Goal: Task Accomplishment & Management: Use online tool/utility

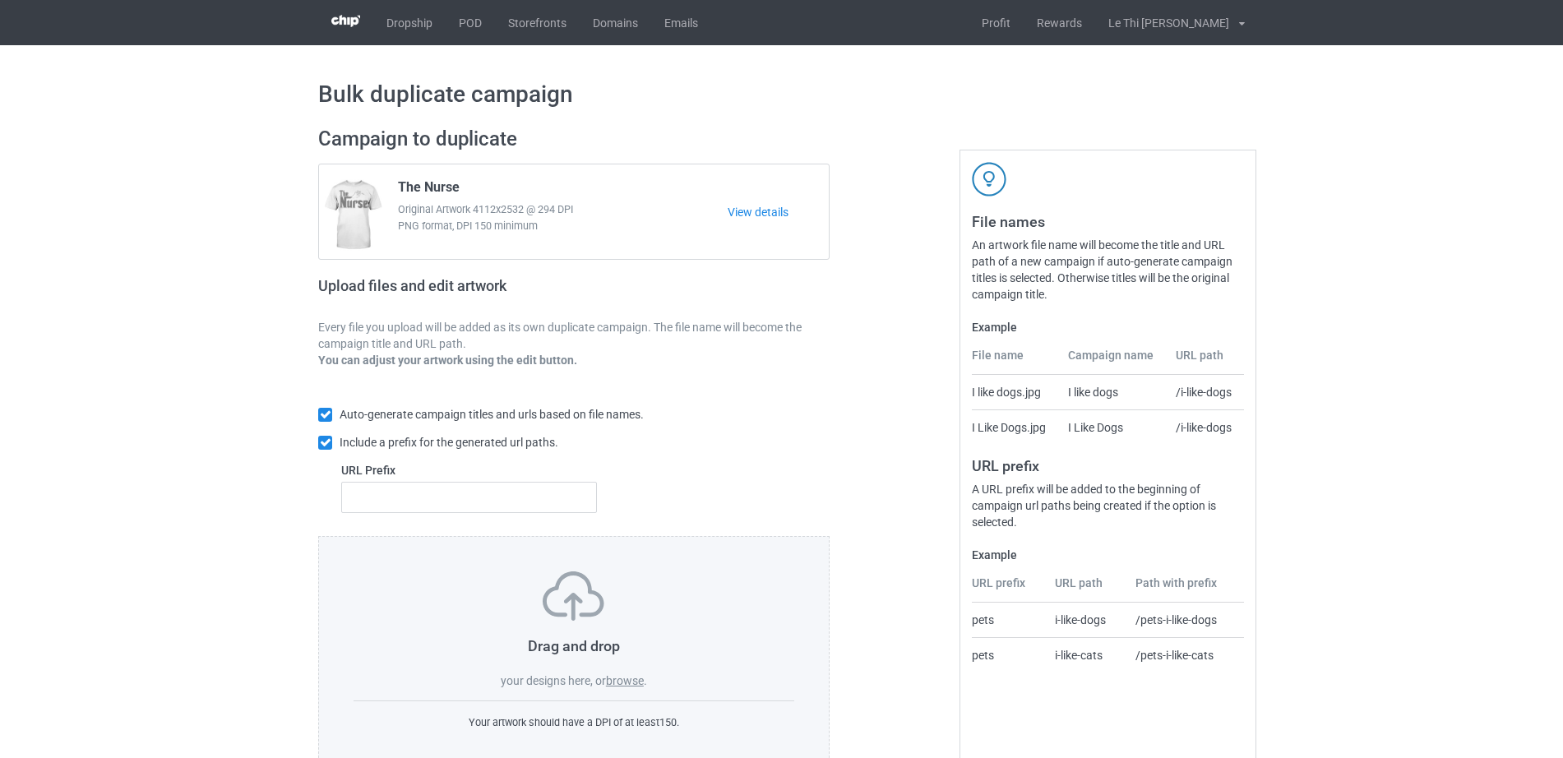
click at [626, 676] on label "browse" at bounding box center [625, 680] width 38 height 13
click at [0, 0] on input "browse" at bounding box center [0, 0] width 0 height 0
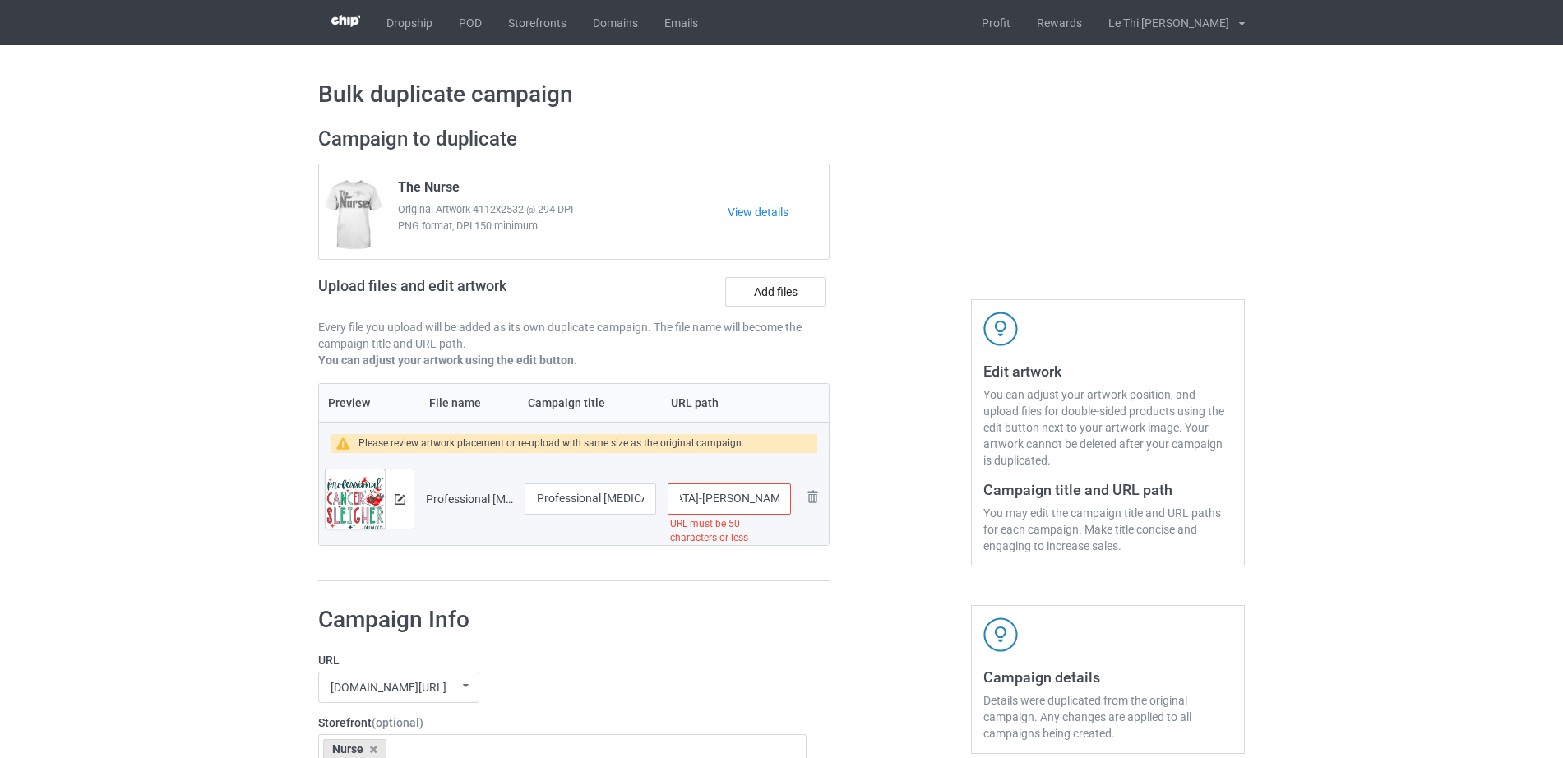
scroll to position [0, 187]
drag, startPoint x: 738, startPoint y: 500, endPoint x: 796, endPoint y: 510, distance: 59.2
click at [796, 510] on tr "Preview and edit artwork Professional [MEDICAL_DATA] [PERSON_NAME] Oncology Nur…" at bounding box center [574, 499] width 510 height 92
click at [731, 494] on input "/professional-[MEDICAL_DATA]-[PERSON_NAME]-oncology-nurse-christmas" at bounding box center [729, 498] width 123 height 31
drag, startPoint x: 726, startPoint y: 500, endPoint x: 813, endPoint y: 506, distance: 87.4
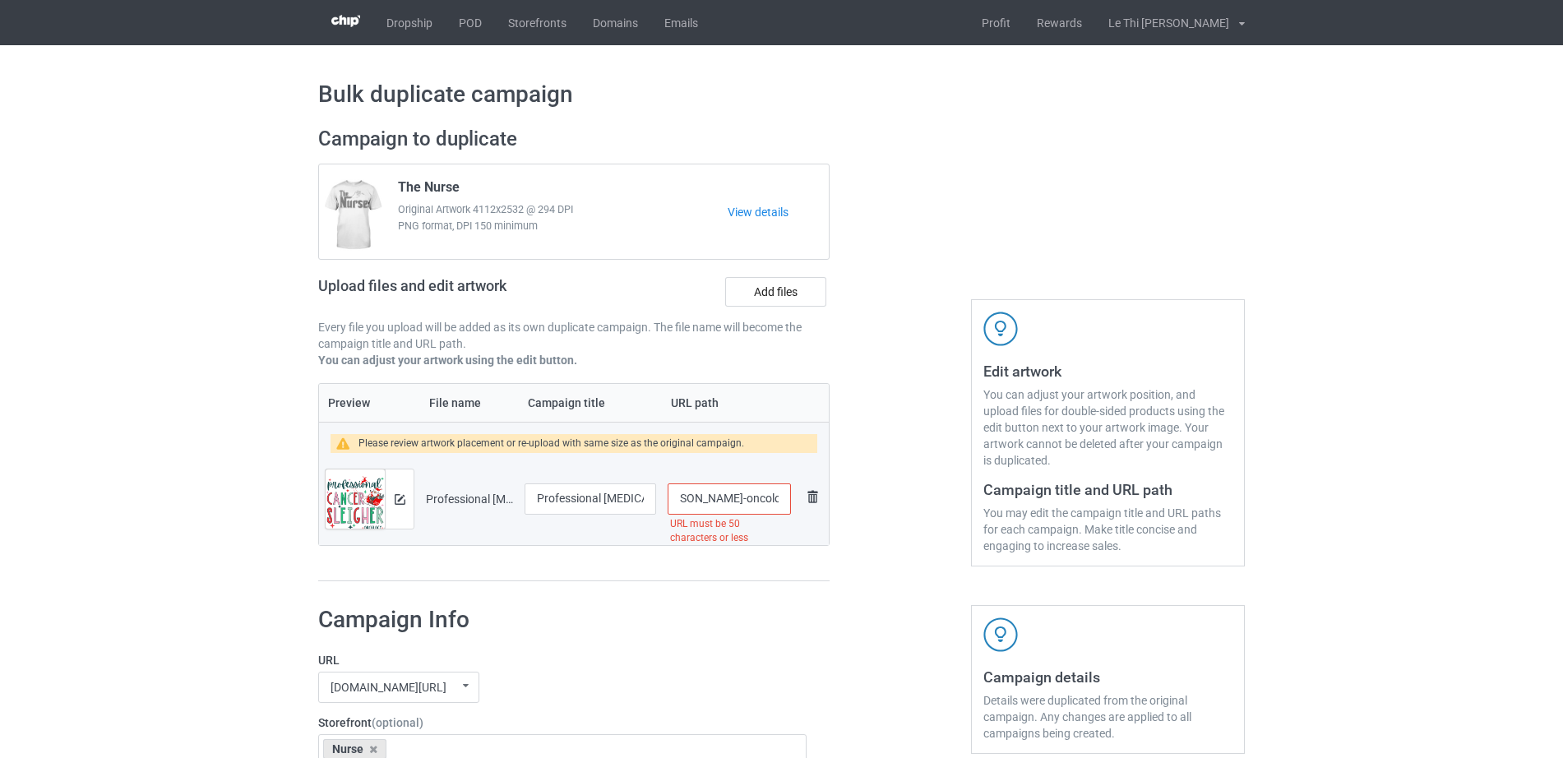
click at [813, 506] on tr "Preview and edit artwork Professional [MEDICAL_DATA] [PERSON_NAME] Oncology Nur…" at bounding box center [574, 499] width 510 height 92
type input "/professional-[MEDICAL_DATA]-[PERSON_NAME]-oncology-nurse"
click at [853, 537] on div at bounding box center [900, 354] width 118 height 479
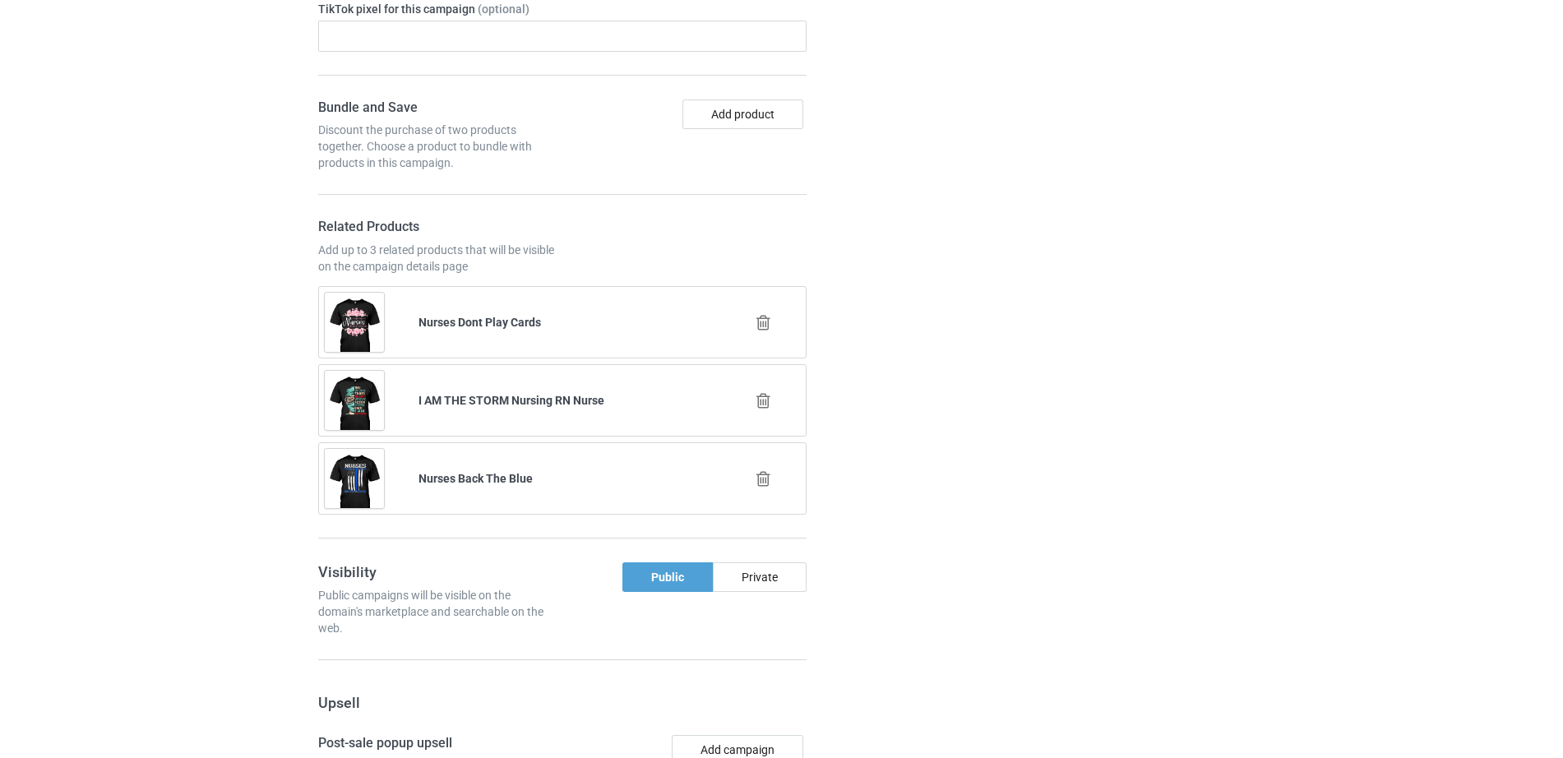
scroll to position [1607, 0]
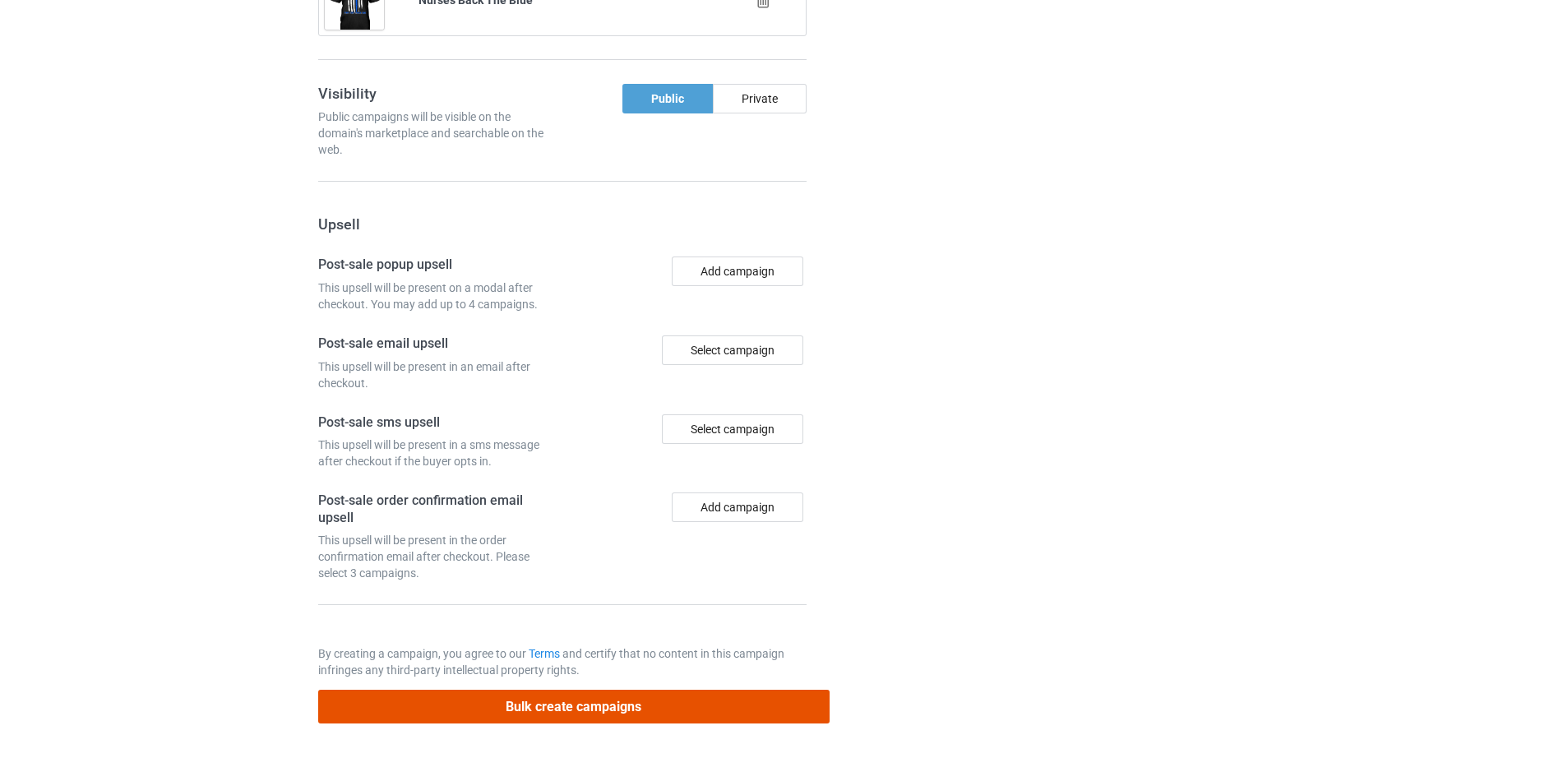
click at [585, 697] on button "Bulk create campaigns" at bounding box center [573, 707] width 511 height 34
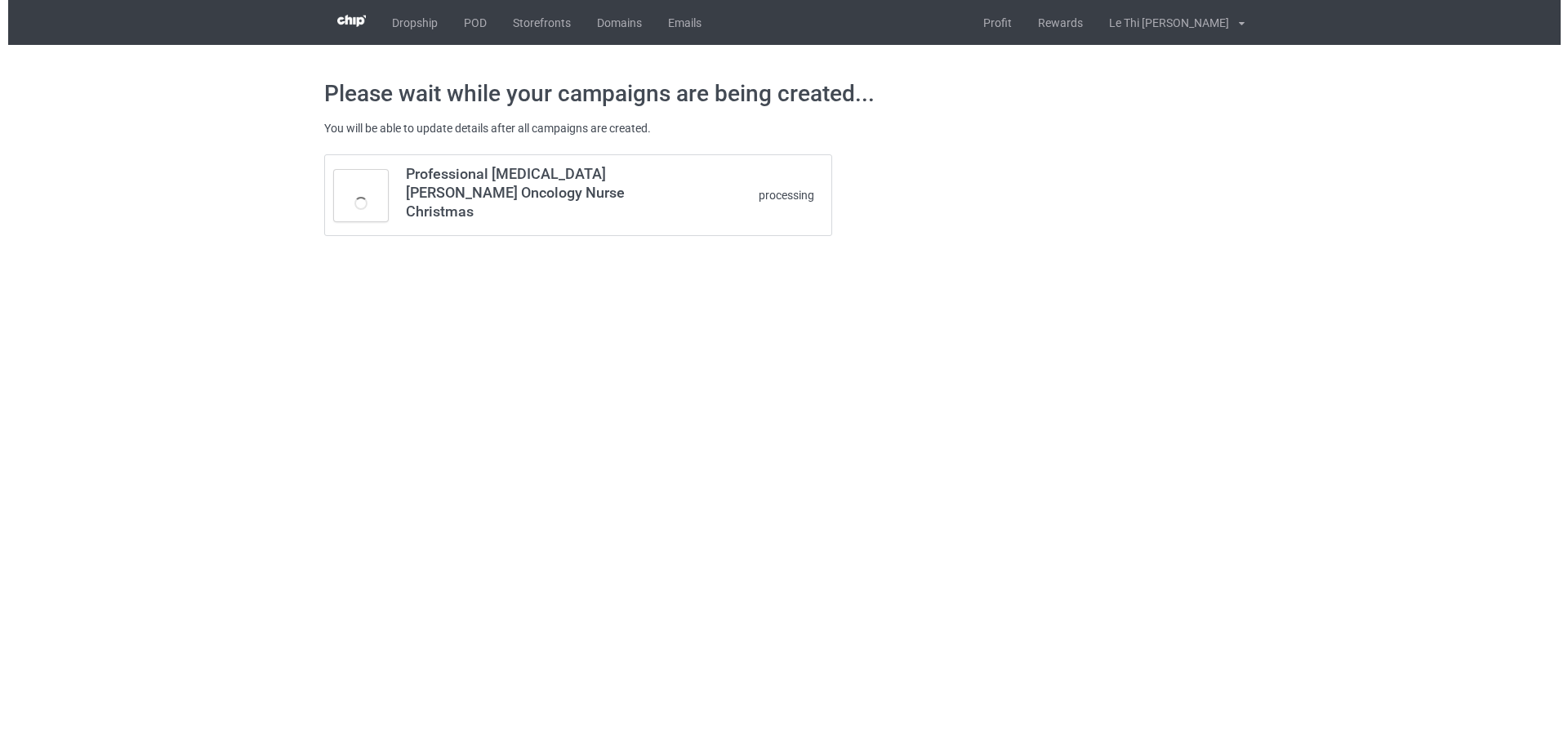
scroll to position [0, 0]
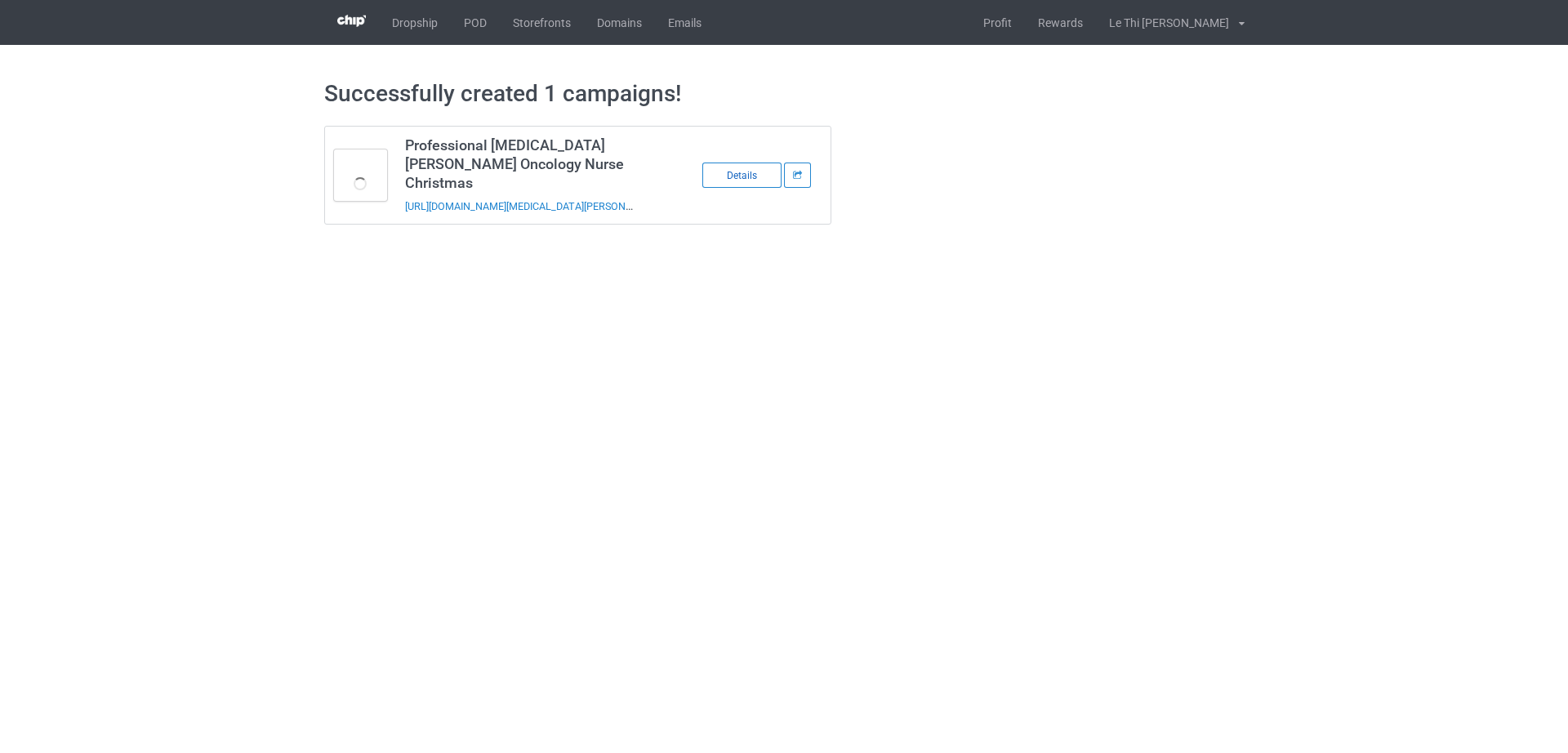
click at [736, 165] on div "Details" at bounding box center [742, 175] width 79 height 25
